Goal: Information Seeking & Learning: Check status

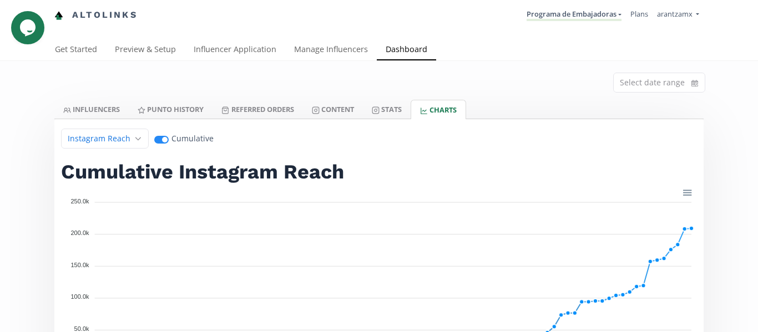
click at [158, 139] on span at bounding box center [159, 140] width 3 height 8
click at [154, 139] on input "Open" at bounding box center [161, 138] width 14 height 11
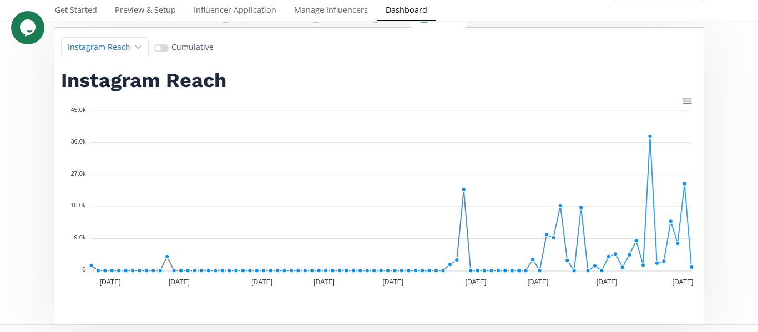
scroll to position [111, 0]
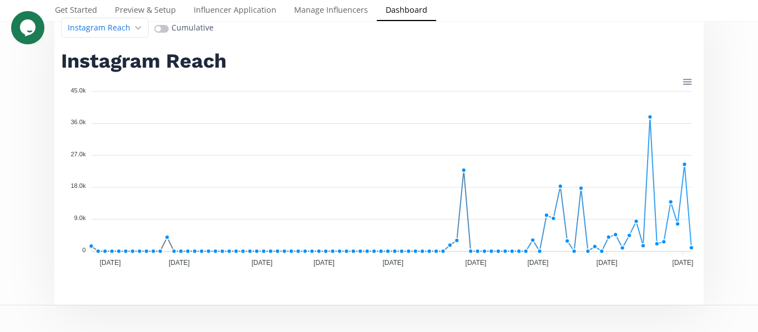
click at [154, 30] on span at bounding box center [161, 29] width 14 height 8
click at [154, 30] on input "Close" at bounding box center [161, 27] width 14 height 11
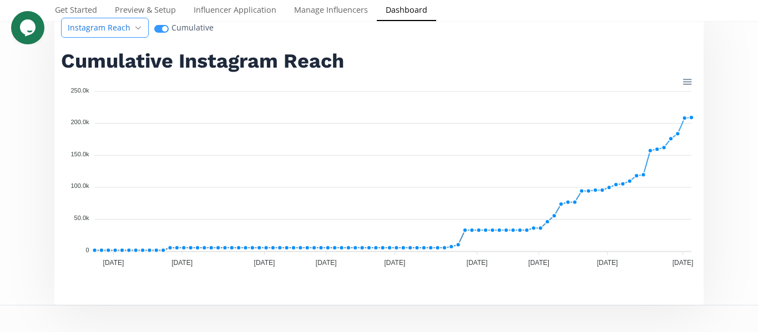
click at [115, 31] on span "Instagram Reach" at bounding box center [99, 27] width 63 height 11
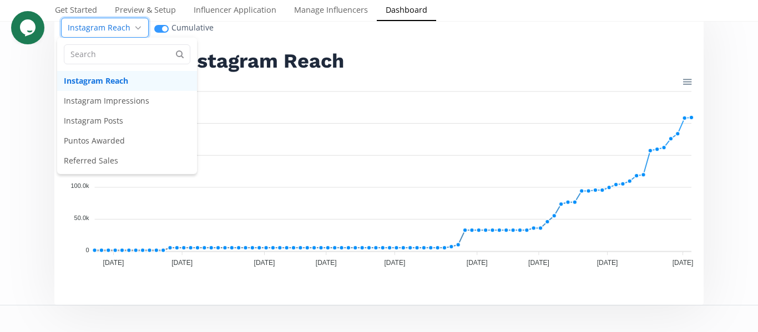
click at [115, 31] on span "Instagram Reach" at bounding box center [99, 27] width 63 height 11
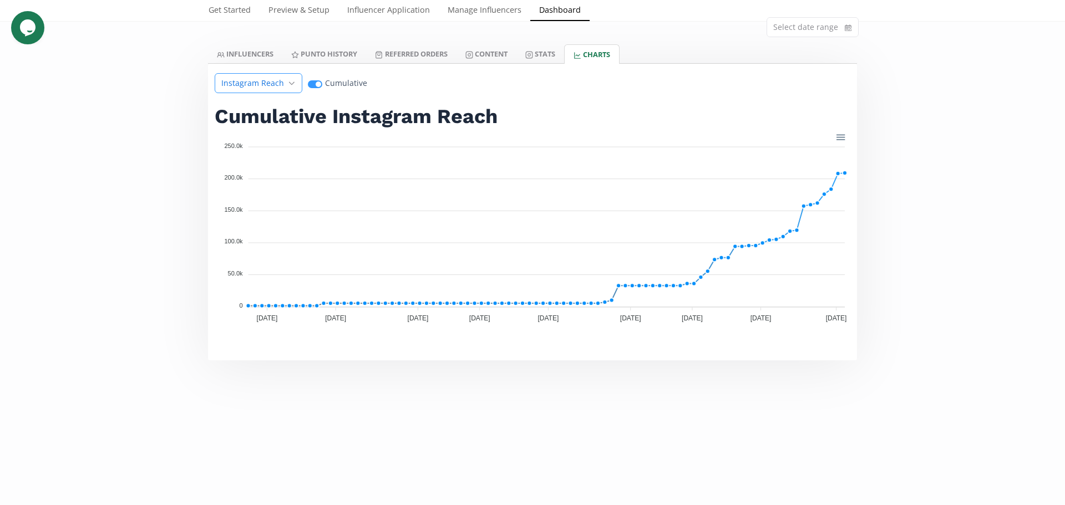
scroll to position [0, 0]
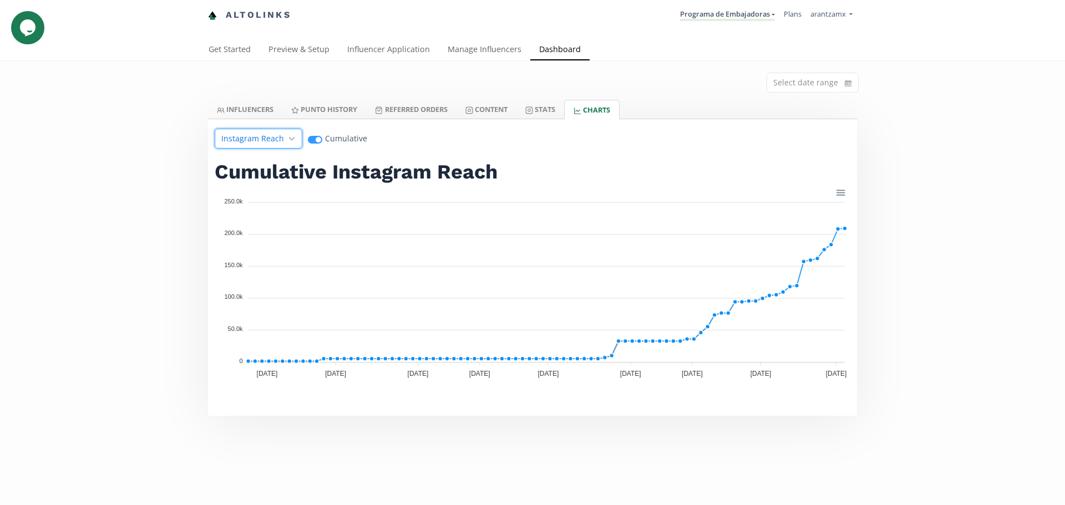
click at [281, 144] on div "Instagram Reach" at bounding box center [259, 139] width 88 height 20
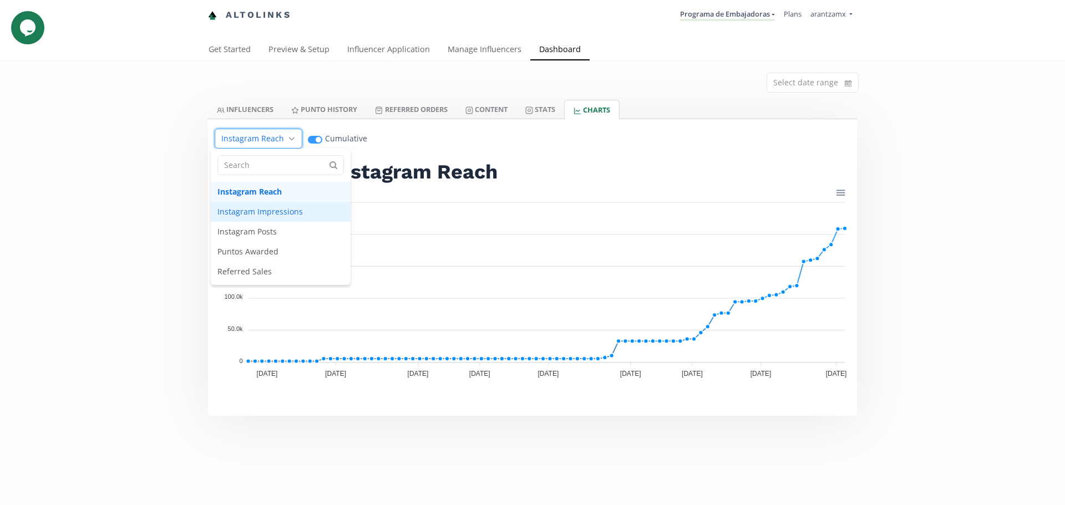
click at [279, 211] on span "Instagram Impressions" at bounding box center [281, 212] width 140 height 20
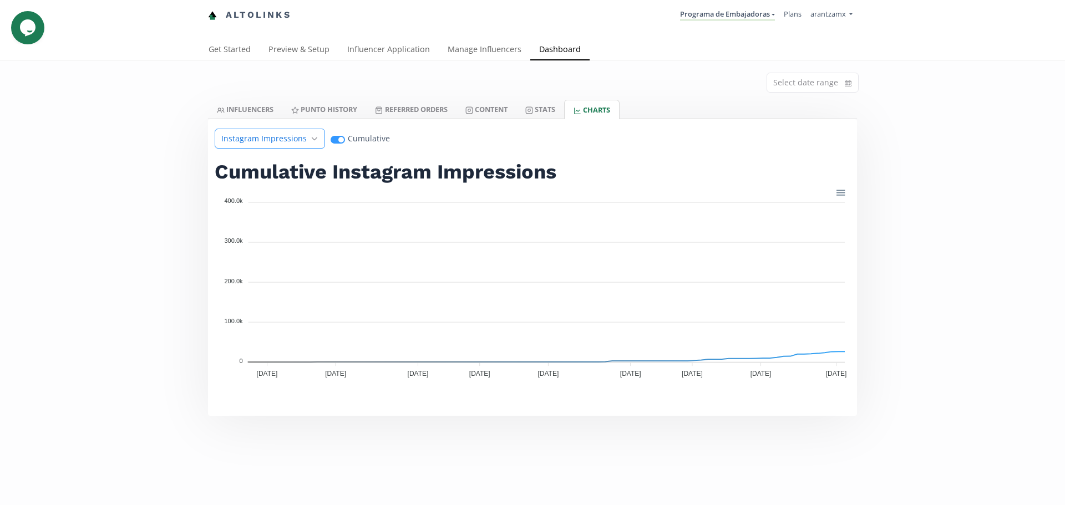
click at [255, 141] on span "Instagram Impressions" at bounding box center [263, 138] width 85 height 11
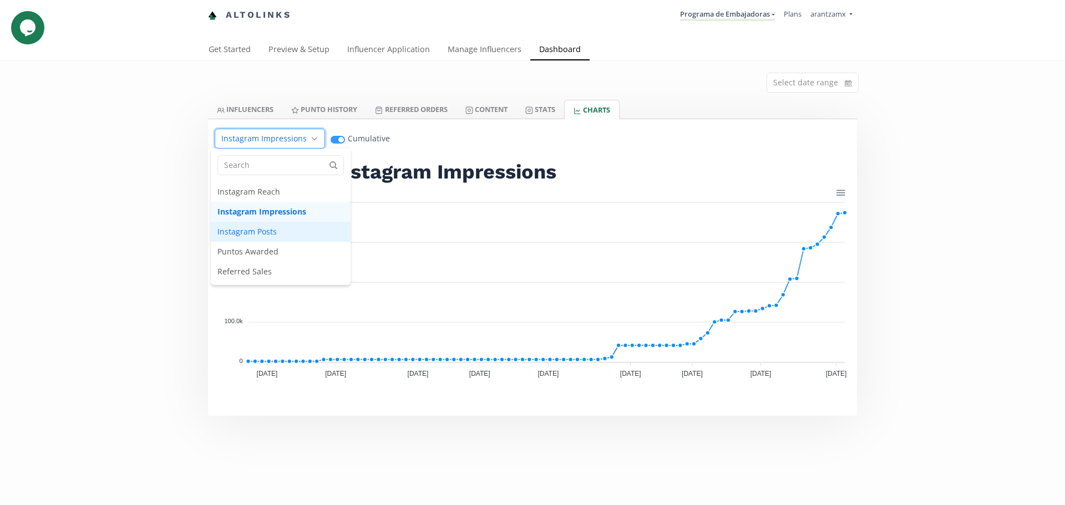
click at [270, 231] on span "Instagram Posts" at bounding box center [281, 232] width 140 height 20
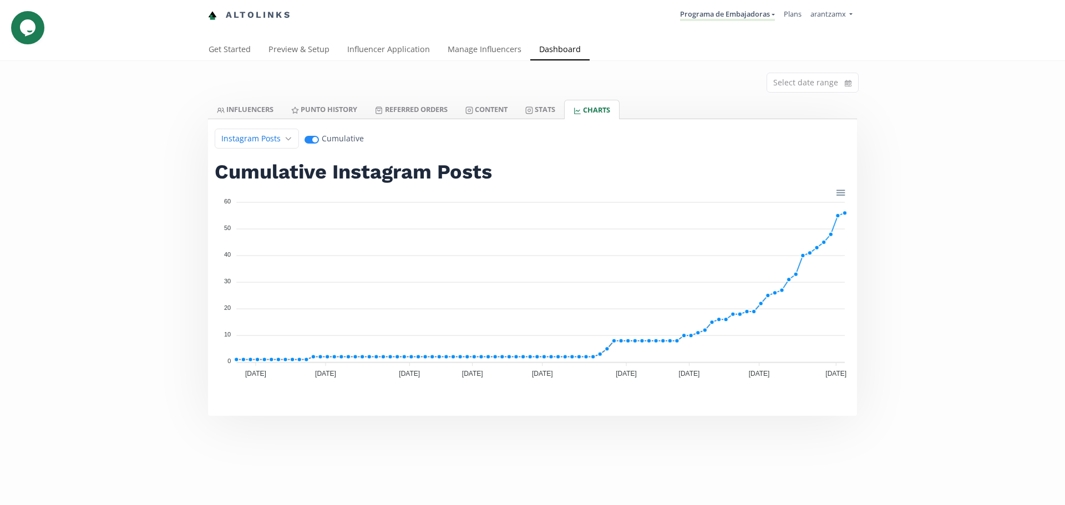
click at [308, 139] on span at bounding box center [309, 140] width 3 height 8
click at [306, 139] on input "Open" at bounding box center [312, 138] width 14 height 11
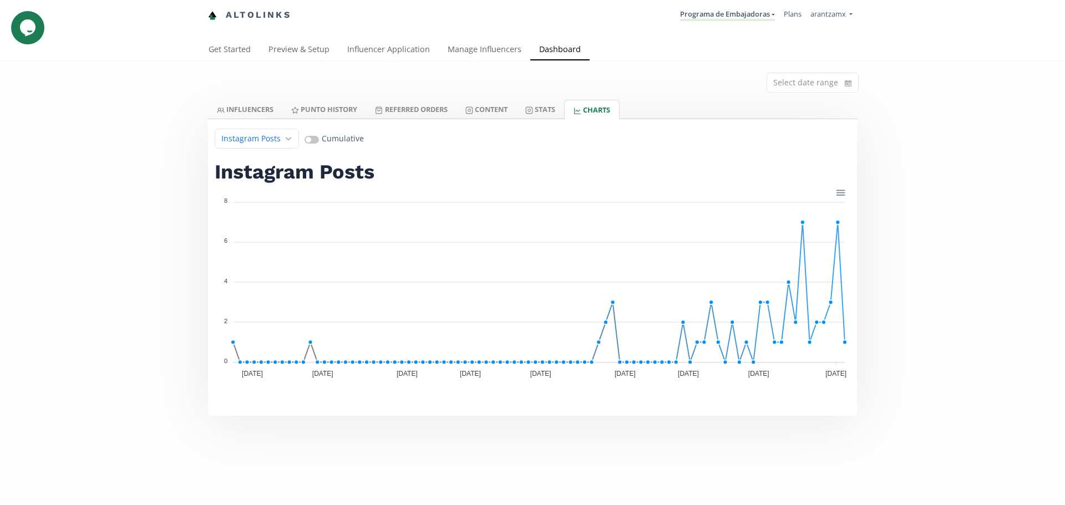
click at [305, 142] on span at bounding box center [312, 140] width 14 height 8
click at [305, 142] on input "Close" at bounding box center [312, 138] width 14 height 11
checkbox input "true"
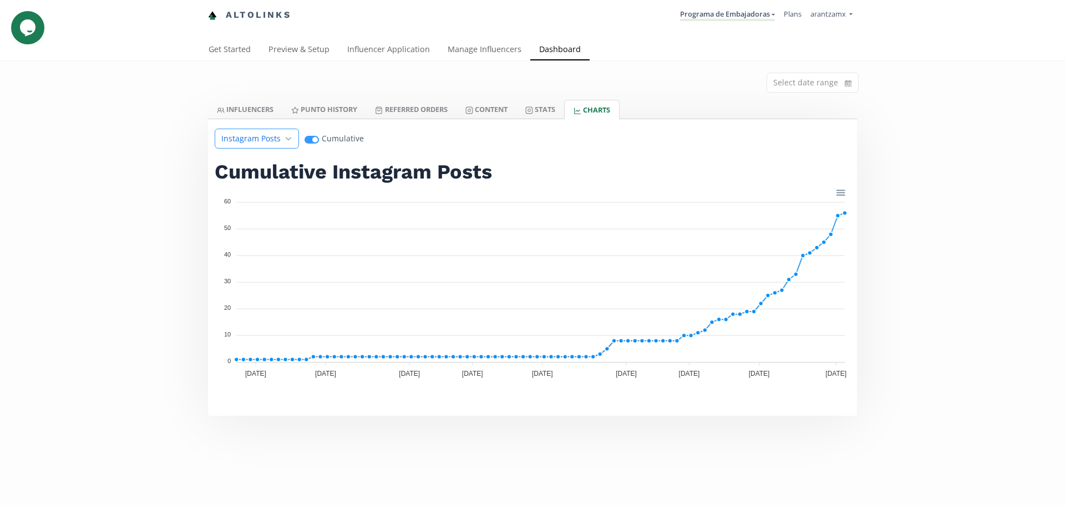
click at [255, 143] on span "Instagram Posts" at bounding box center [250, 138] width 59 height 11
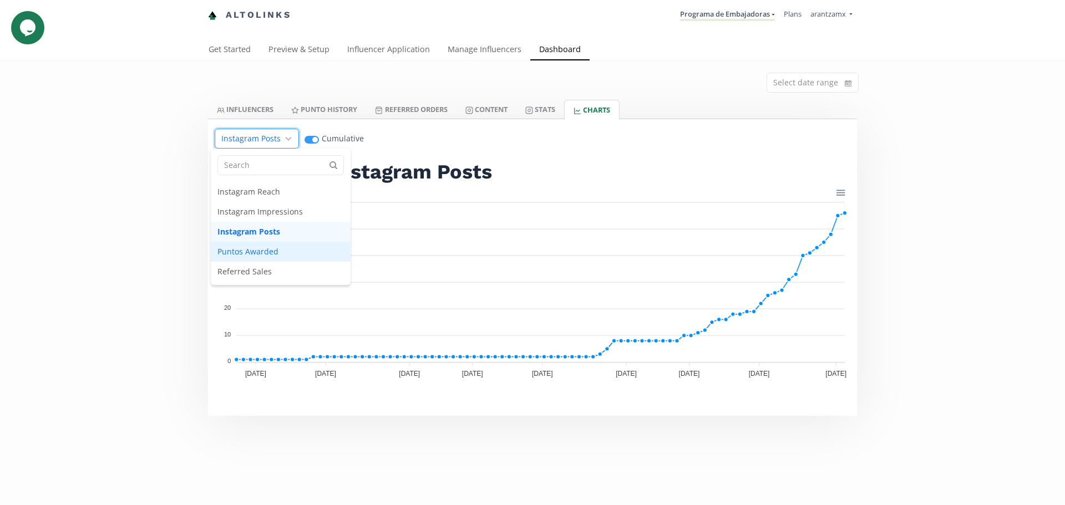
click at [279, 254] on span "Puntos Awarded" at bounding box center [281, 252] width 140 height 20
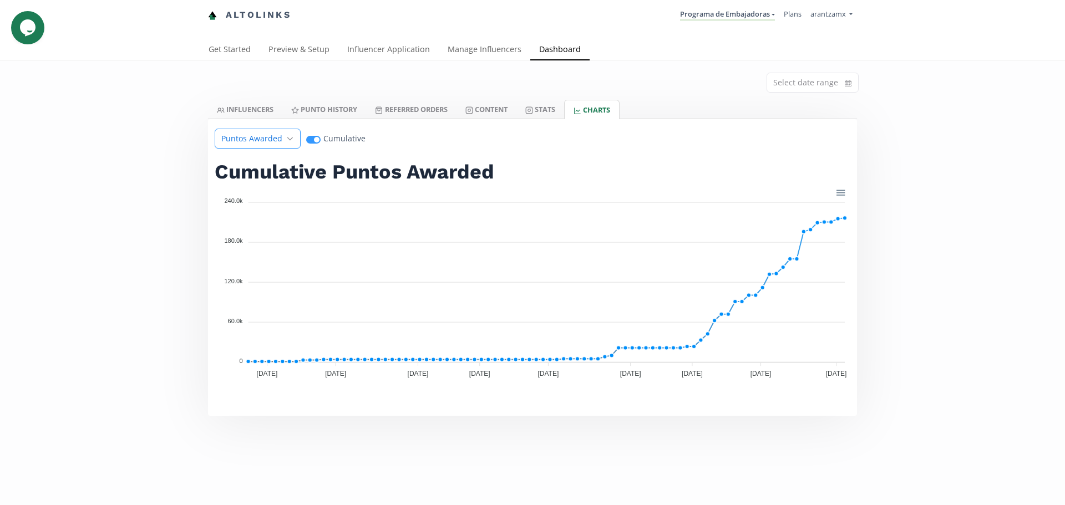
click at [276, 134] on span "Puntos Awarded" at bounding box center [251, 138] width 61 height 11
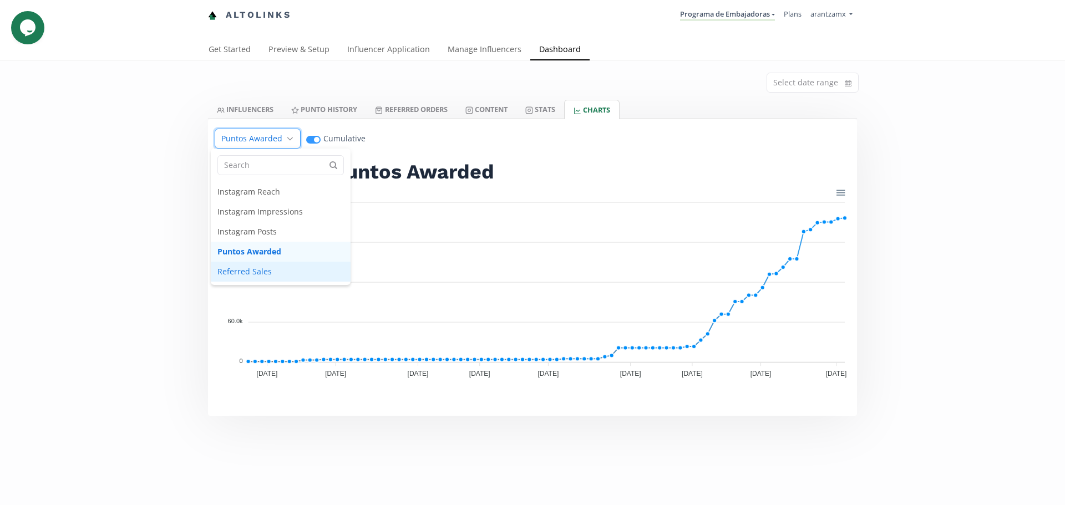
click at [267, 263] on span "Referred Sales" at bounding box center [281, 272] width 140 height 20
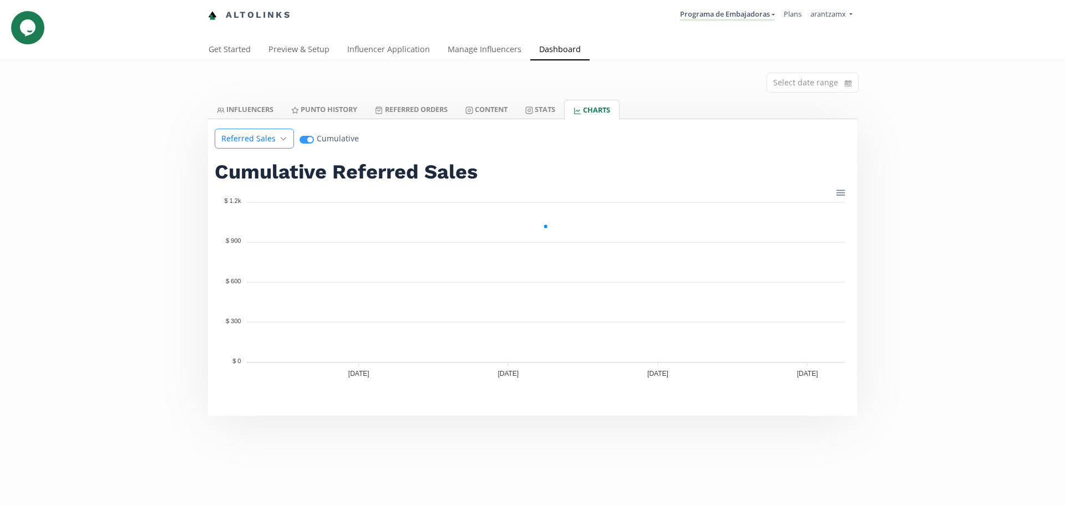
click at [221, 140] on span "Referred Sales" at bounding box center [248, 138] width 54 height 11
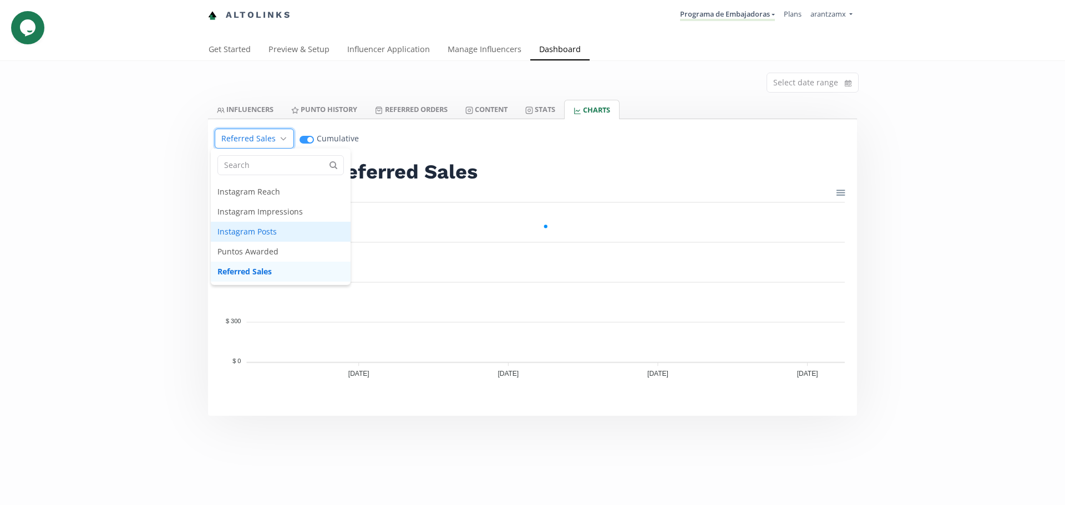
click at [285, 235] on span "Instagram Posts" at bounding box center [281, 232] width 140 height 20
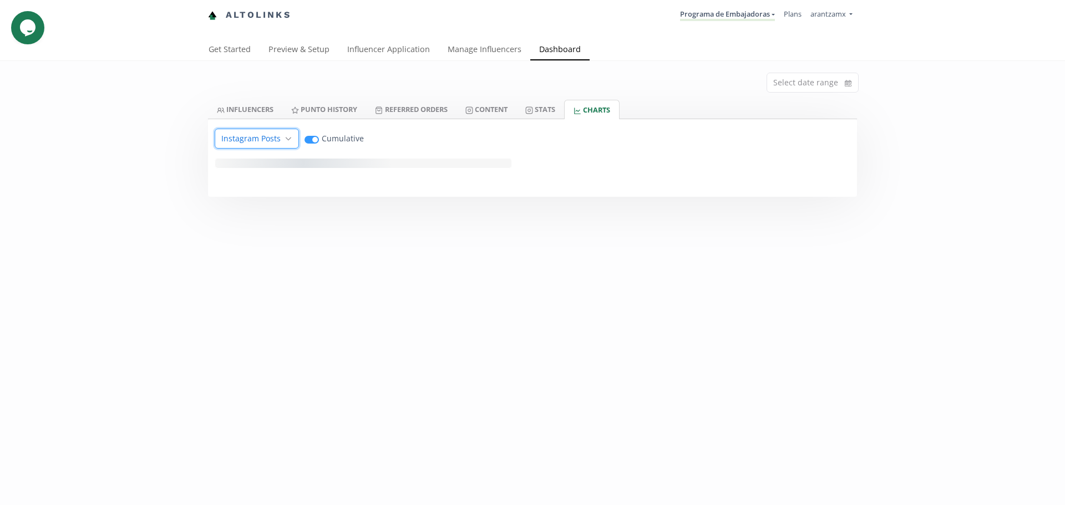
click at [305, 178] on div "- - - - - - - - - - - - - - - - - - - - - - - - - - - - - - - - - - - - - - - -…" at bounding box center [532, 177] width 649 height 39
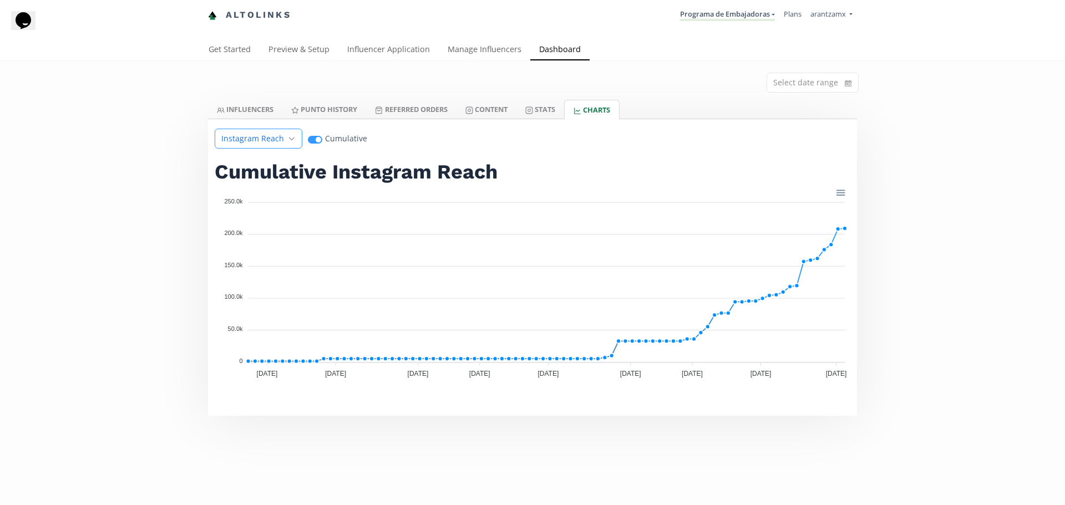
click at [254, 131] on div "Instagram Reach" at bounding box center [259, 139] width 88 height 20
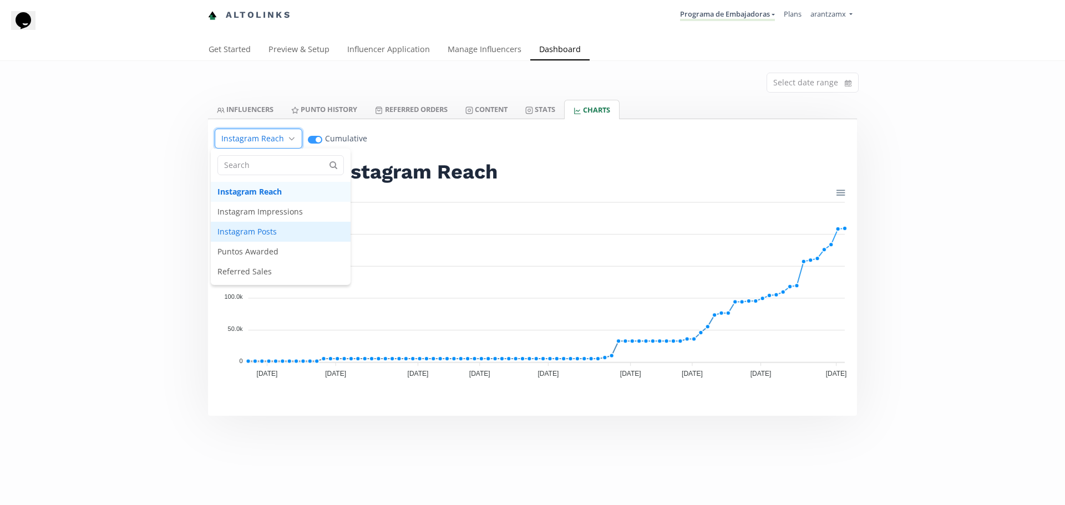
click at [271, 230] on span "Instagram Posts" at bounding box center [281, 232] width 140 height 20
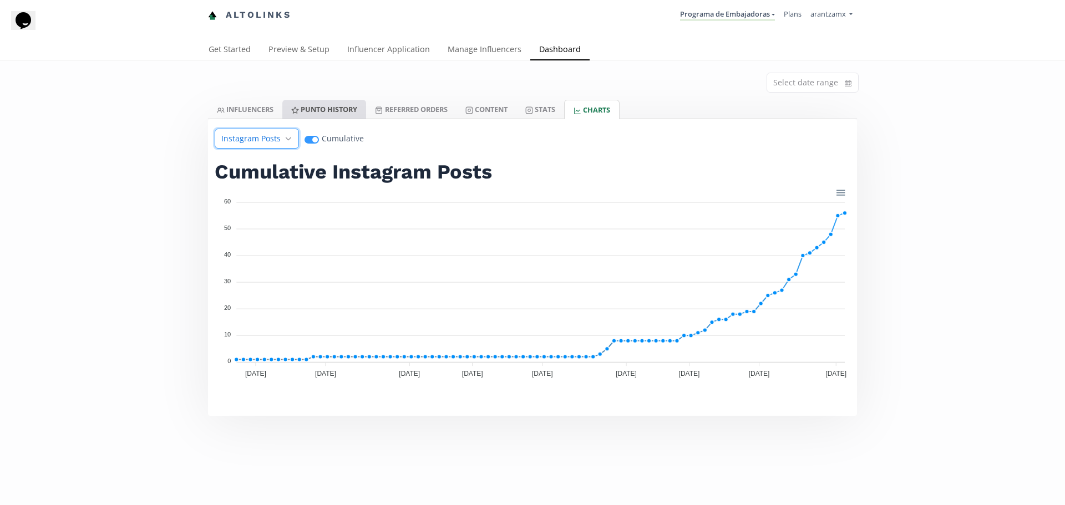
click at [318, 113] on link "Punto HISTORY" at bounding box center [324, 109] width 84 height 19
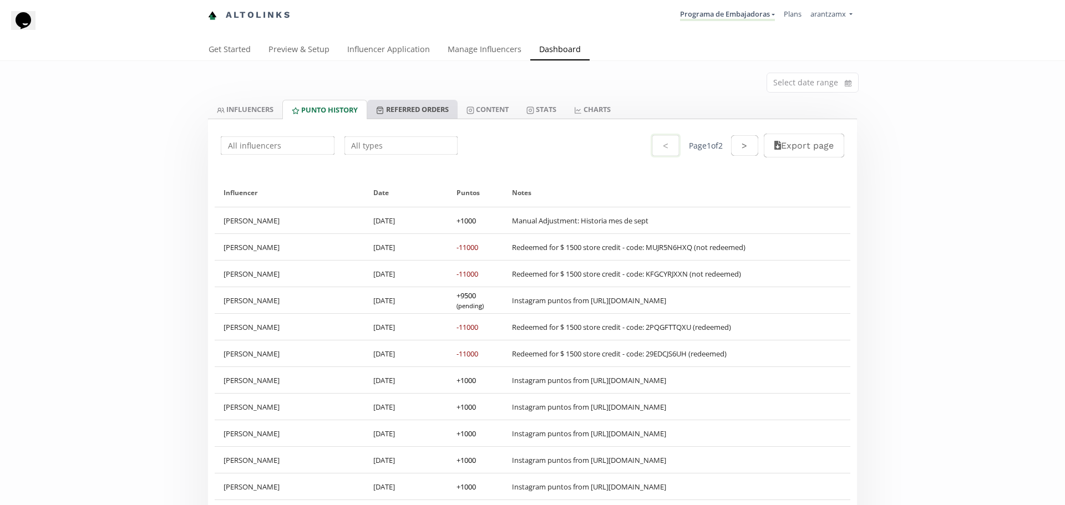
click at [399, 104] on link "Referred Orders" at bounding box center [412, 109] width 90 height 19
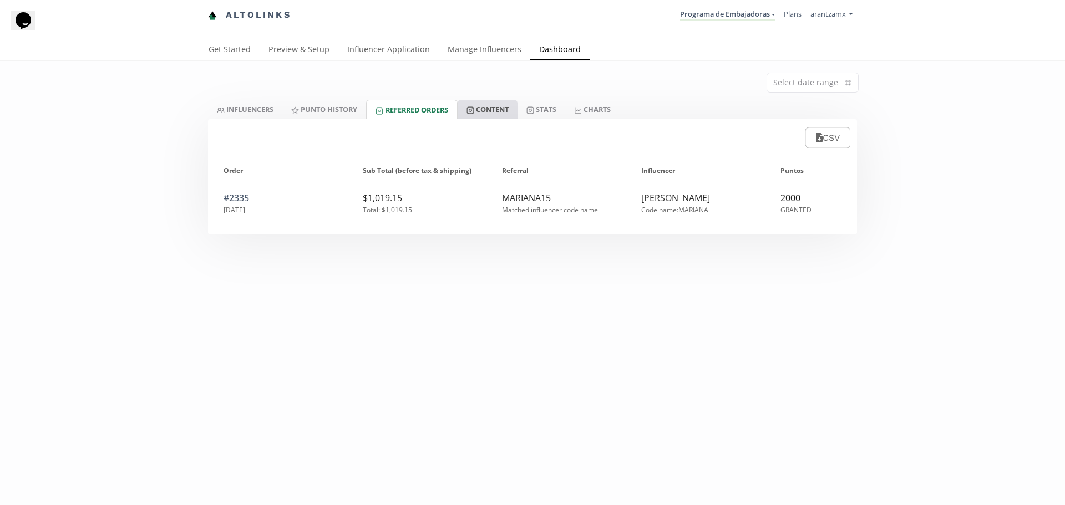
click at [493, 104] on link "Content" at bounding box center [488, 109] width 60 height 19
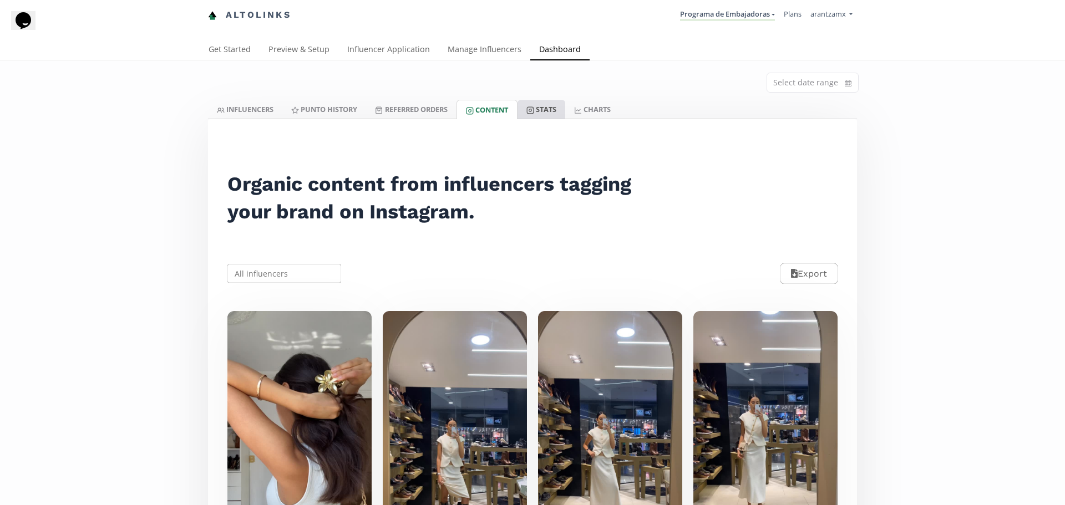
click at [555, 108] on link "Stats" at bounding box center [542, 109] width 48 height 19
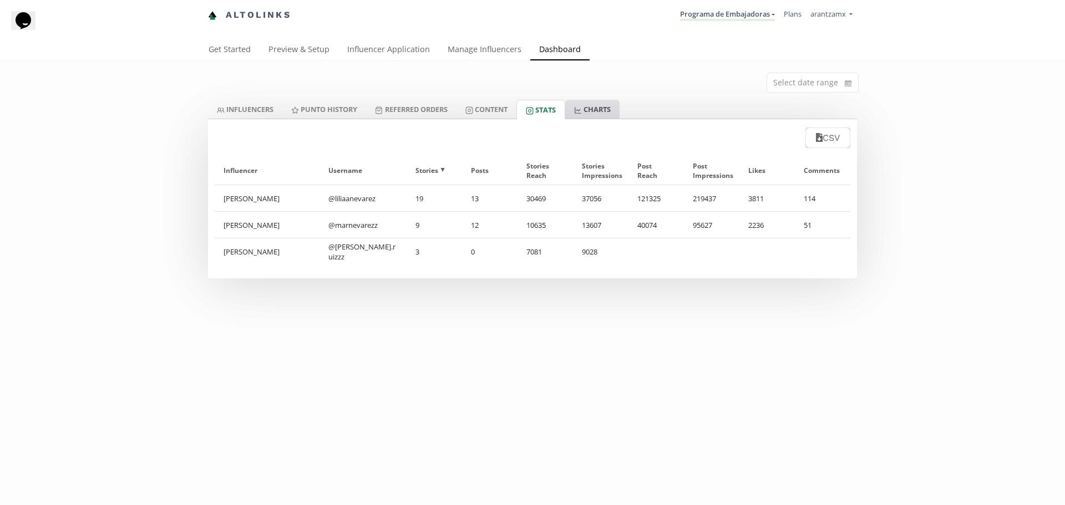
click at [603, 112] on link "CHARTS" at bounding box center [592, 109] width 54 height 19
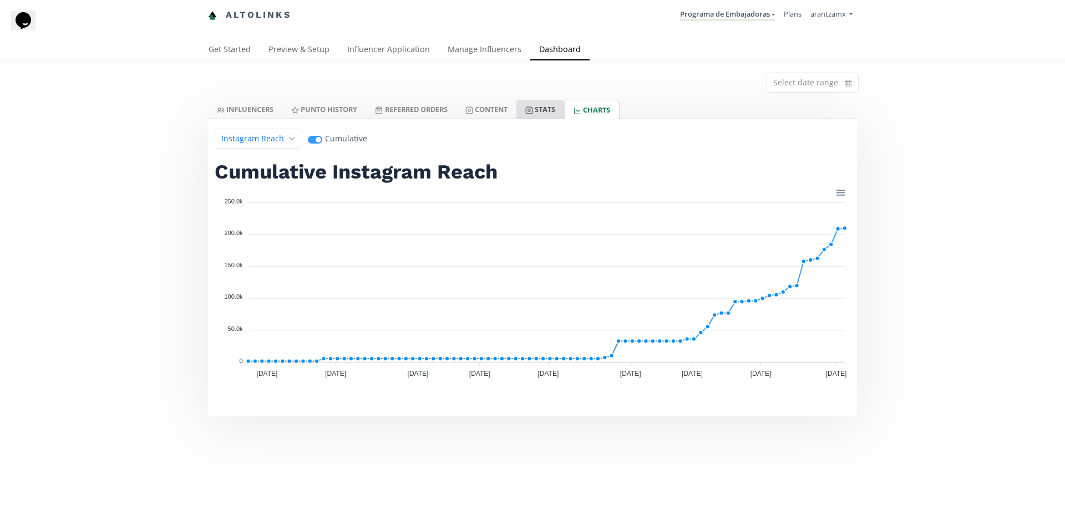
click at [534, 115] on link "Stats" at bounding box center [541, 109] width 48 height 19
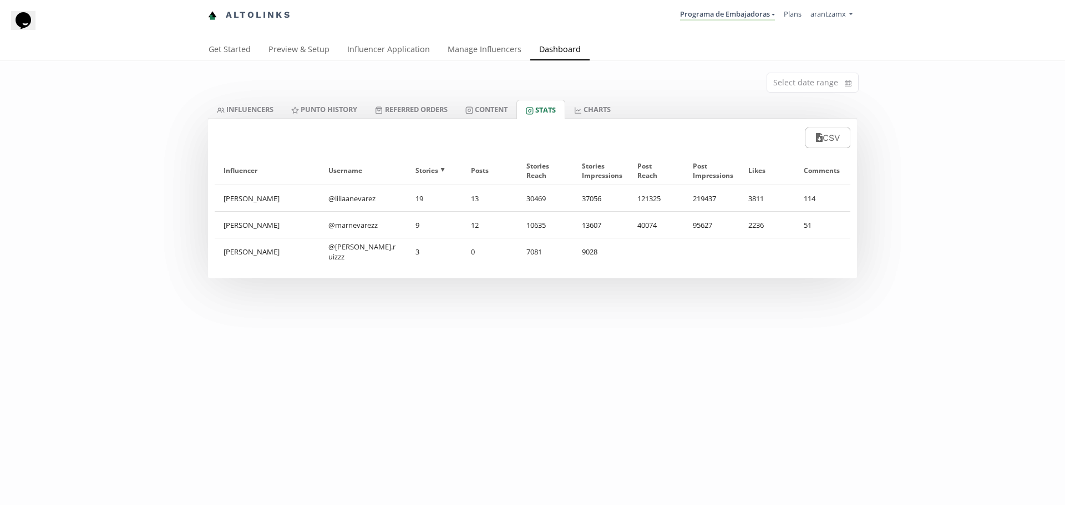
click at [114, 244] on div "Select date range INFLUENCERS Punto HISTORY Referred Orders Content Stats CHART…" at bounding box center [532, 169] width 1065 height 217
click at [158, 286] on div "Select date range INFLUENCERS Punto HISTORY Referred Orders Content Stats CHART…" at bounding box center [532, 313] width 1065 height 505
click at [385, 108] on link "Referred Orders" at bounding box center [411, 109] width 90 height 19
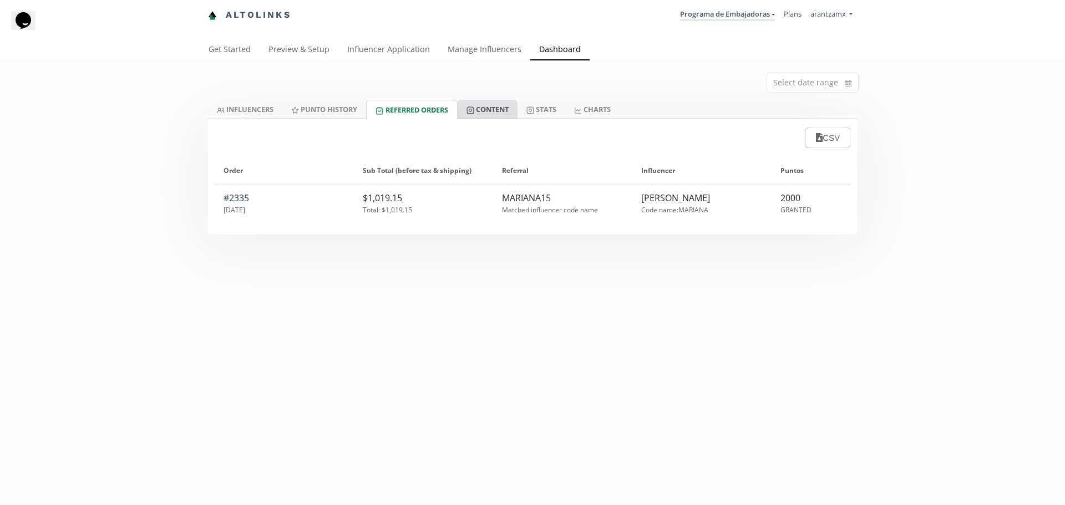
click at [487, 108] on link "Content" at bounding box center [488, 109] width 60 height 19
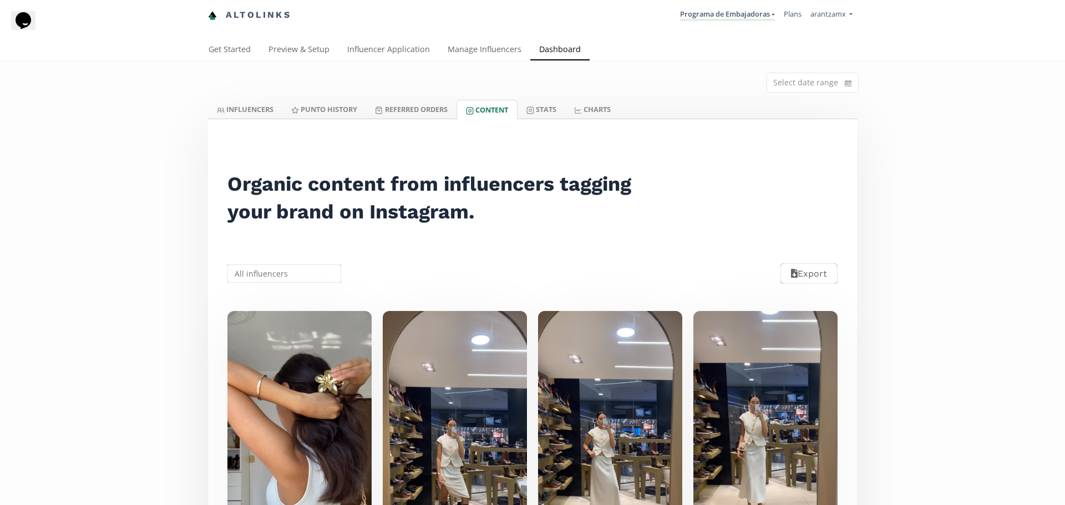
click at [300, 272] on input "text" at bounding box center [284, 274] width 117 height 22
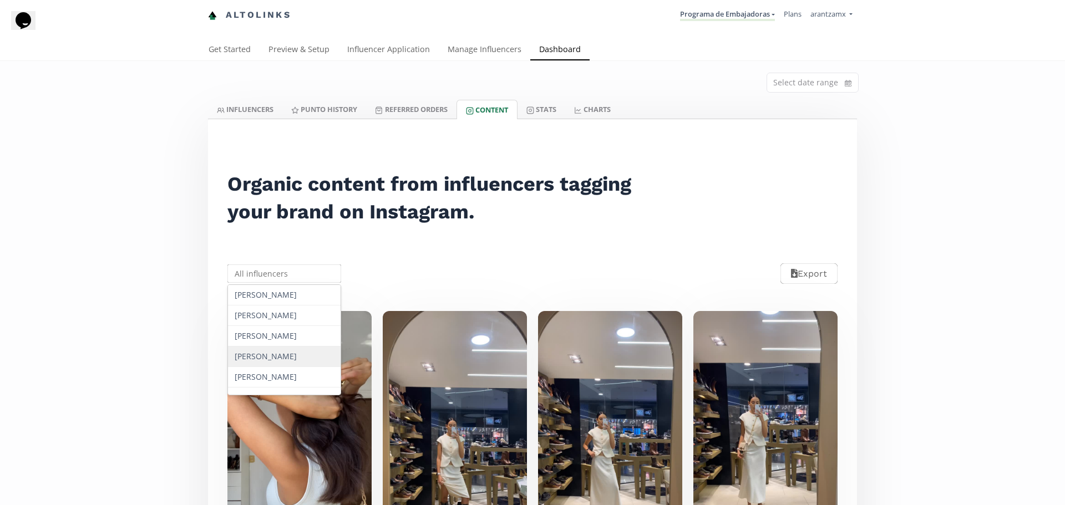
click at [269, 355] on div "[PERSON_NAME]" at bounding box center [284, 357] width 113 height 21
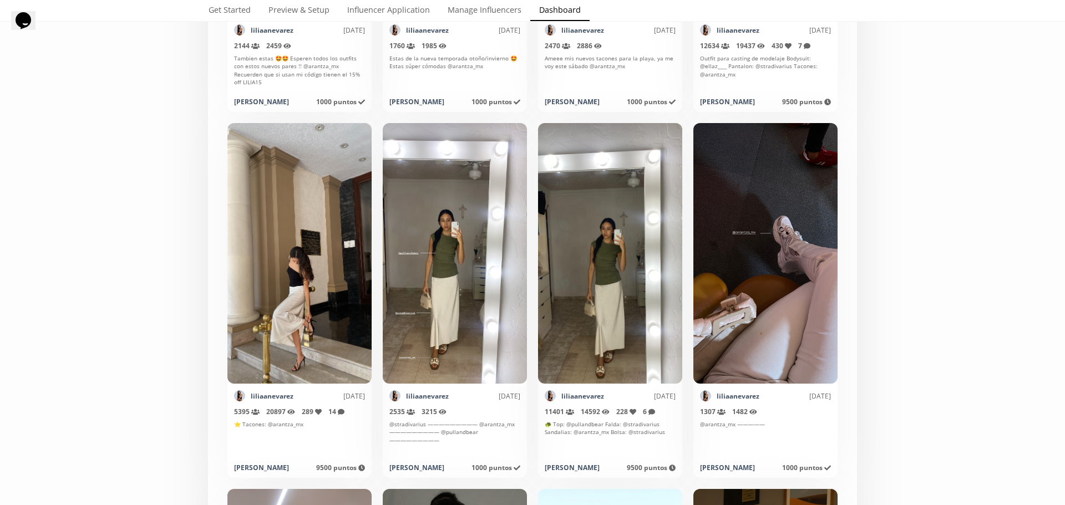
scroll to position [555, 0]
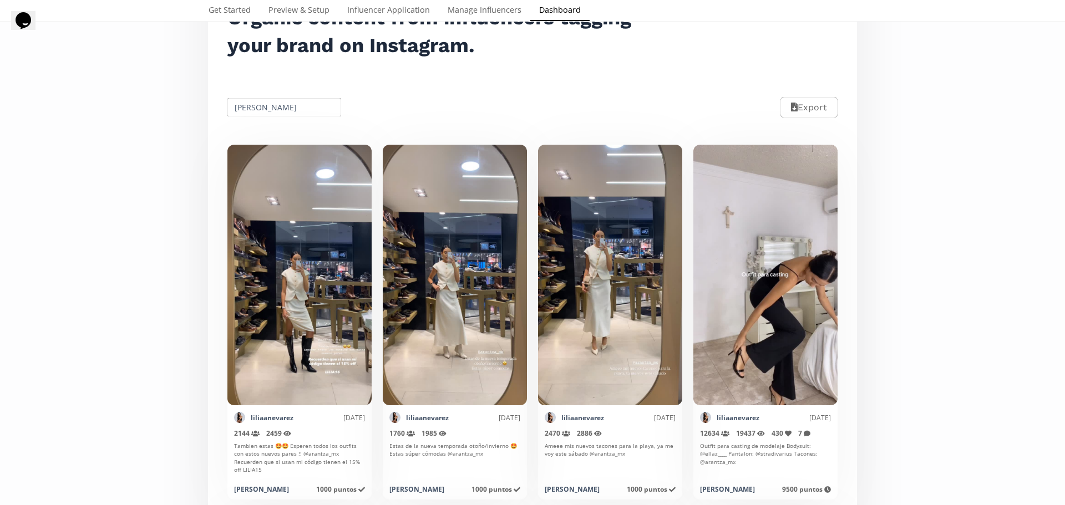
scroll to position [0, 0]
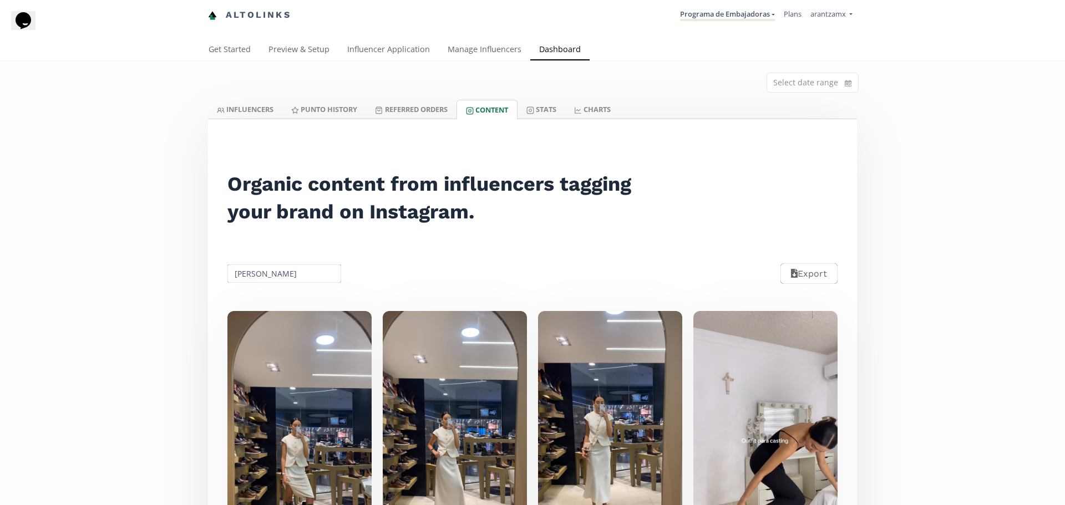
click at [295, 275] on input "[PERSON_NAME]" at bounding box center [284, 274] width 117 height 22
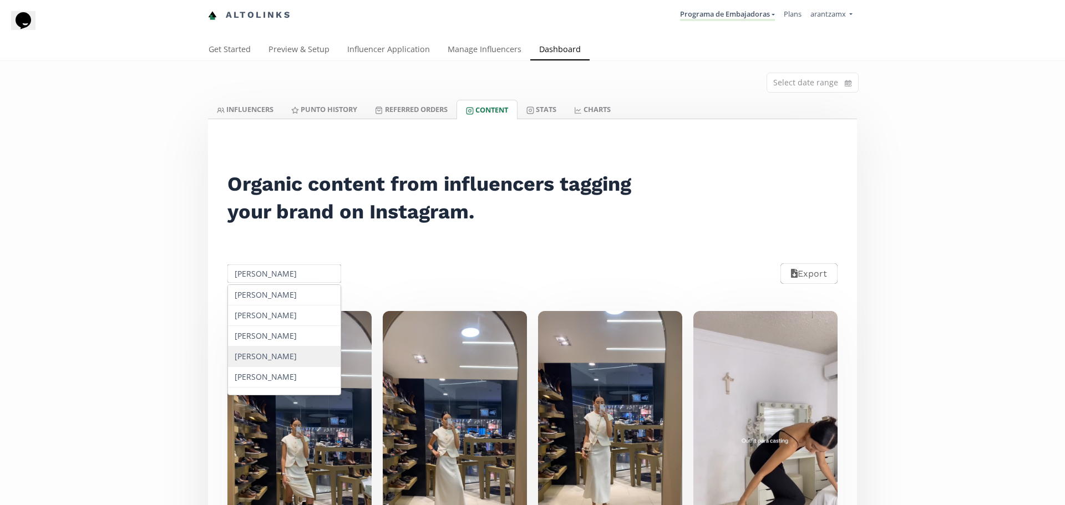
scroll to position [13, 0]
click at [255, 358] on div "[PERSON_NAME]" at bounding box center [284, 365] width 113 height 21
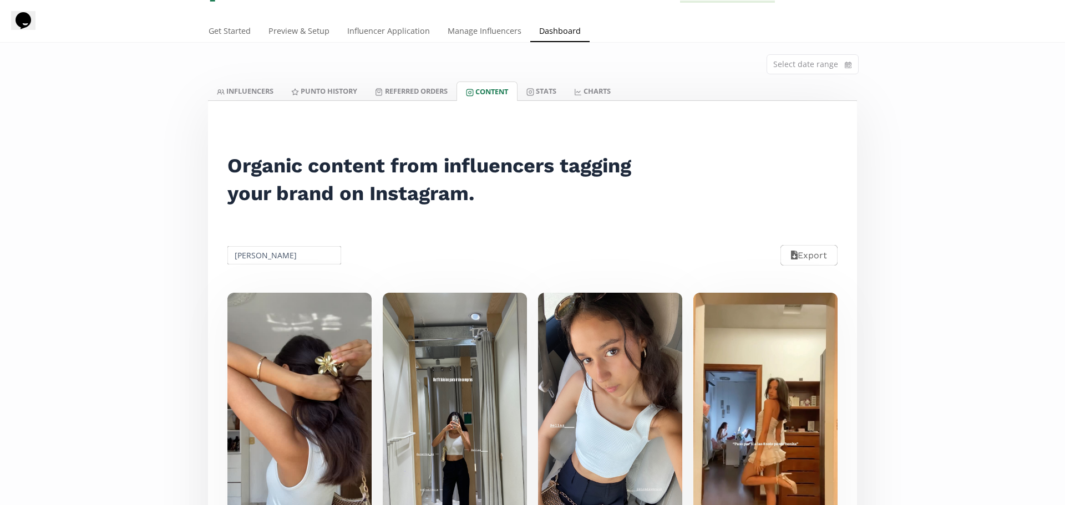
scroll to position [0, 0]
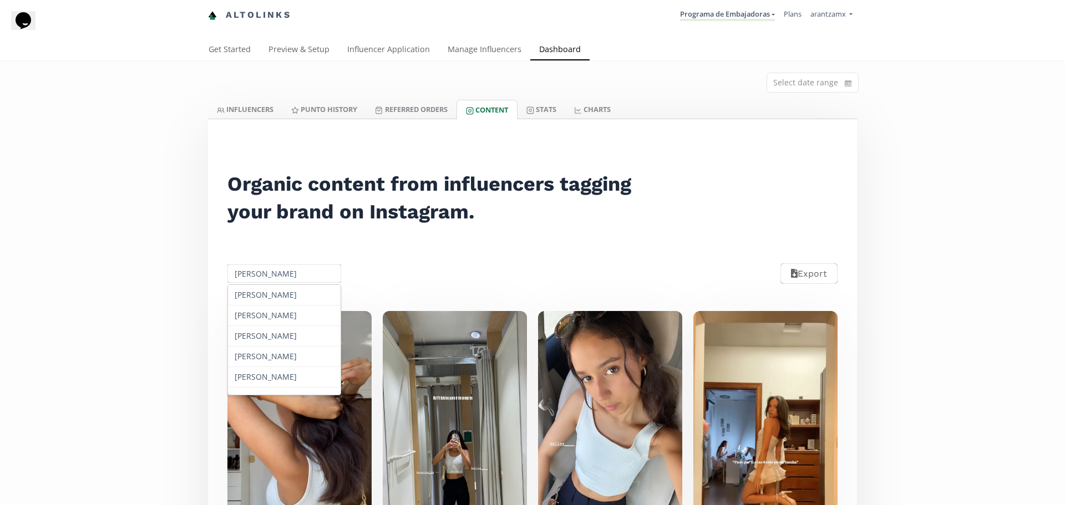
click at [266, 272] on input "[PERSON_NAME]" at bounding box center [284, 274] width 117 height 22
click at [269, 326] on div "[PERSON_NAME]" at bounding box center [284, 323] width 113 height 21
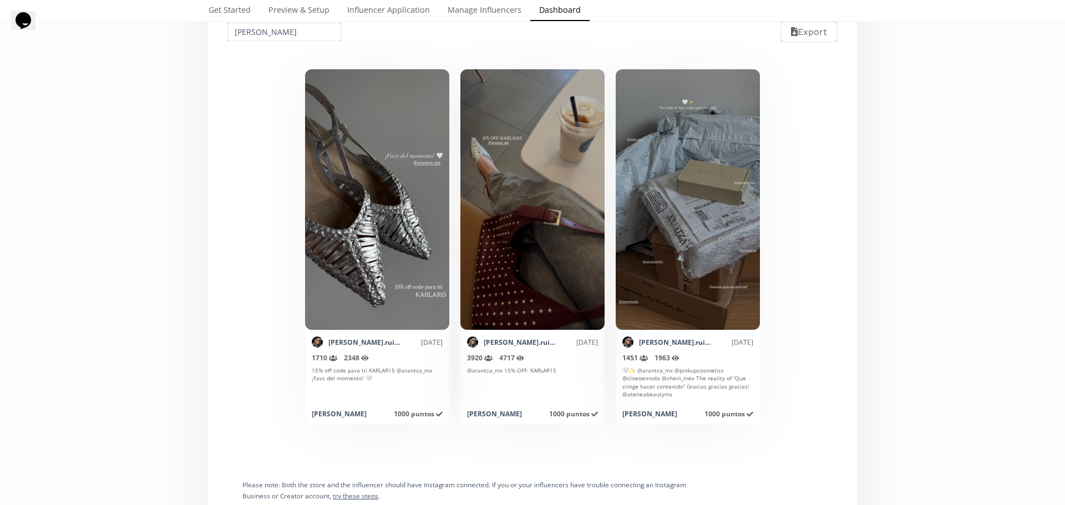
scroll to position [222, 0]
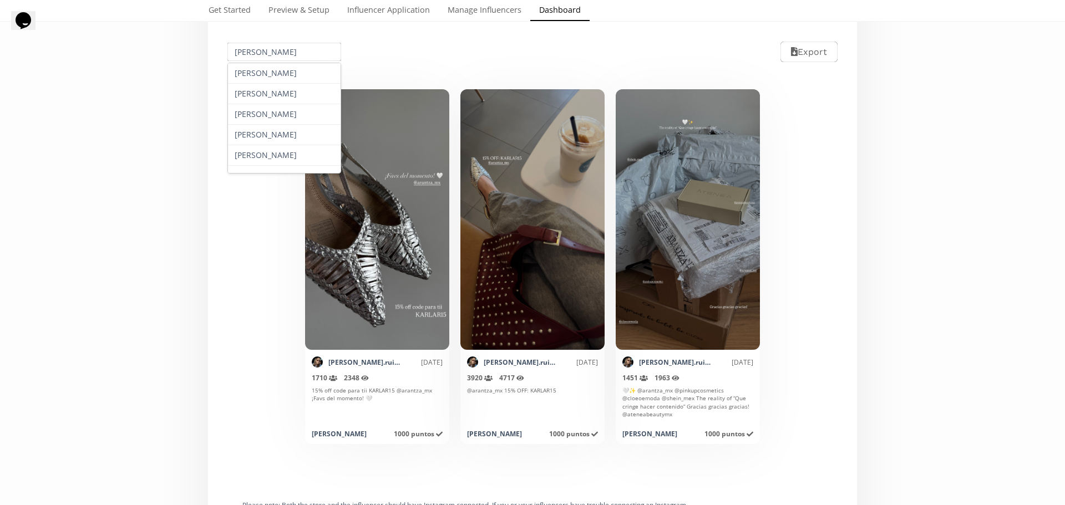
click at [306, 49] on input "[PERSON_NAME]" at bounding box center [284, 52] width 117 height 22
click at [265, 78] on div "[PERSON_NAME]" at bounding box center [284, 81] width 113 height 21
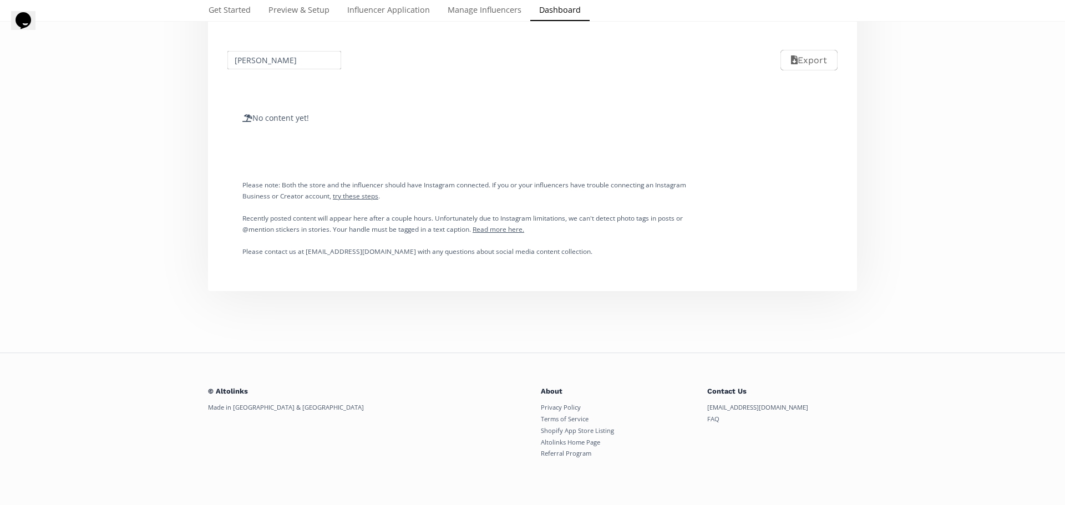
click at [272, 60] on input "[PERSON_NAME]" at bounding box center [284, 60] width 117 height 22
click at [279, 117] on div "[PERSON_NAME]" at bounding box center [284, 123] width 113 height 21
type input "[PERSON_NAME]"
